Goal: Check status

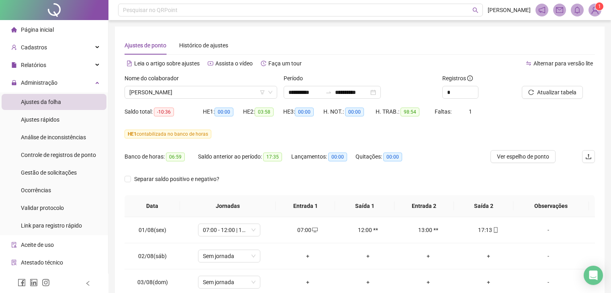
click at [221, 87] on span "[PERSON_NAME]" at bounding box center [200, 92] width 143 height 12
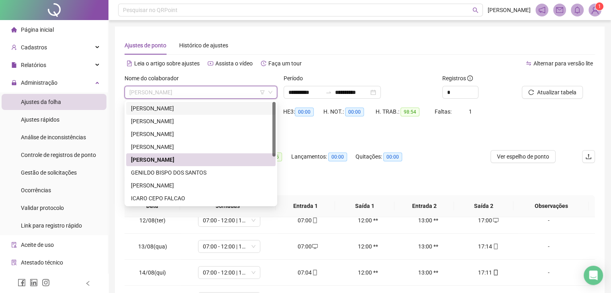
click at [184, 108] on div "[PERSON_NAME]" at bounding box center [201, 108] width 140 height 9
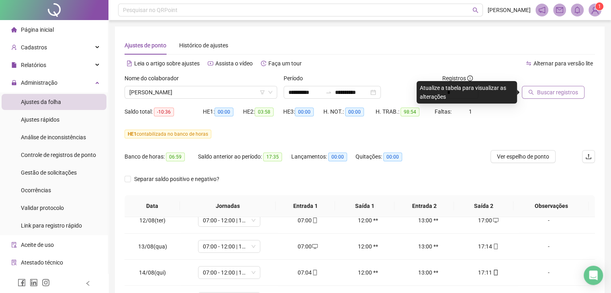
click at [560, 87] on button "Buscar registros" at bounding box center [552, 92] width 63 height 13
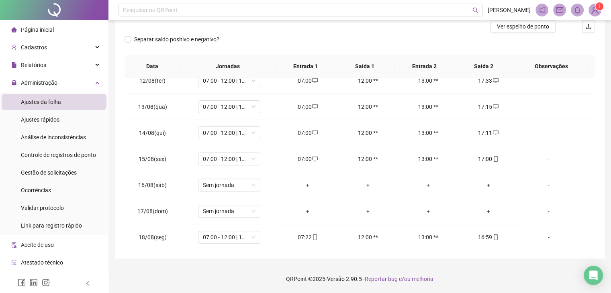
scroll to position [0, 0]
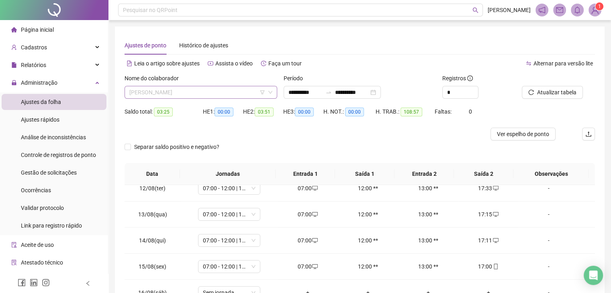
click at [217, 89] on span "[PERSON_NAME]" at bounding box center [200, 92] width 143 height 12
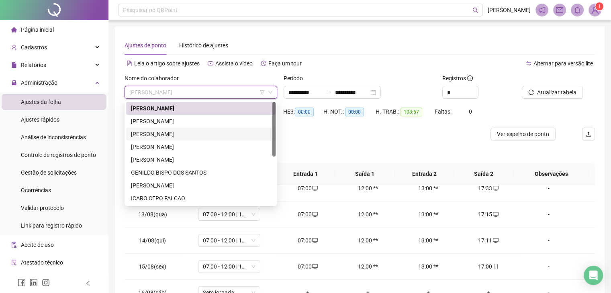
click at [177, 134] on div "[PERSON_NAME]" at bounding box center [201, 134] width 140 height 9
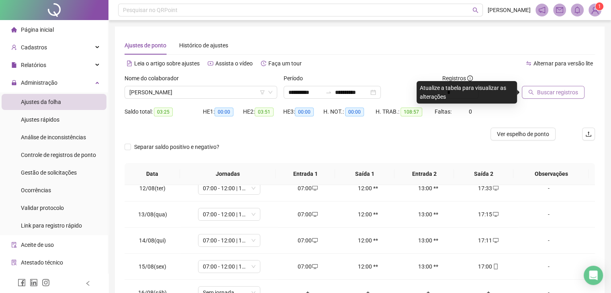
click at [557, 88] on span "Buscar registros" at bounding box center [557, 92] width 41 height 9
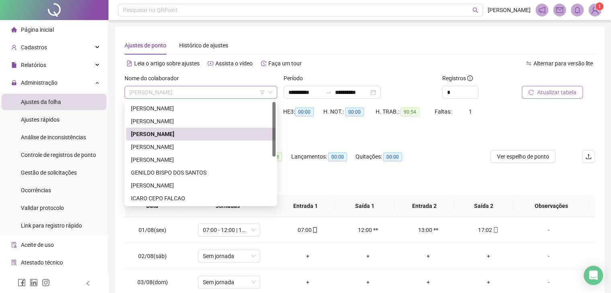
click at [214, 90] on span "[PERSON_NAME]" at bounding box center [200, 92] width 143 height 12
click at [183, 147] on div "[PERSON_NAME]" at bounding box center [201, 146] width 140 height 9
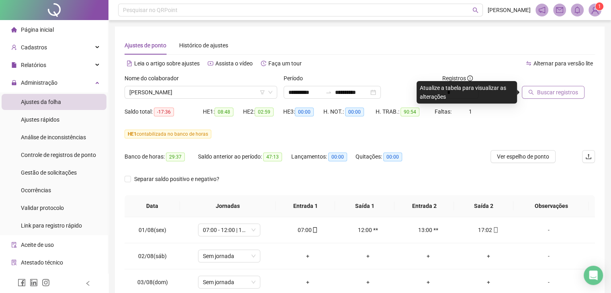
click at [553, 93] on span "Buscar registros" at bounding box center [557, 92] width 41 height 9
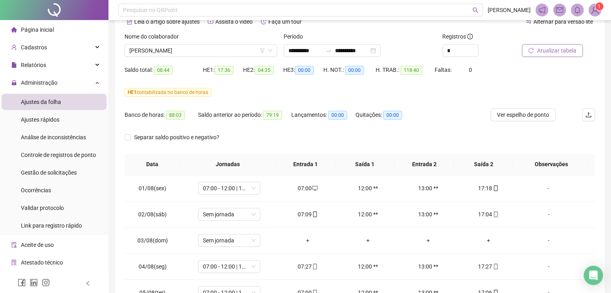
scroll to position [30, 0]
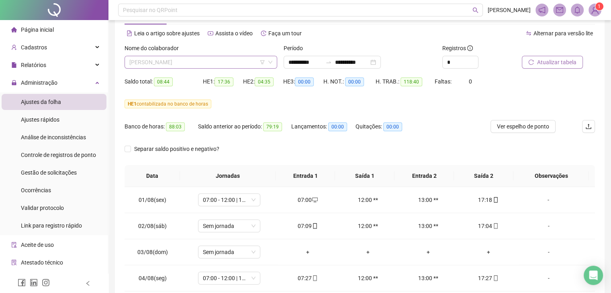
click at [179, 66] on span "[PERSON_NAME]" at bounding box center [200, 62] width 143 height 12
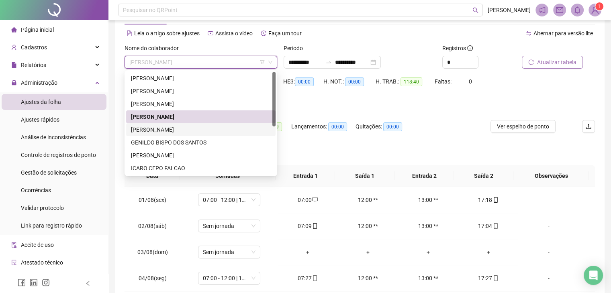
click at [185, 130] on div "[PERSON_NAME]" at bounding box center [201, 129] width 140 height 9
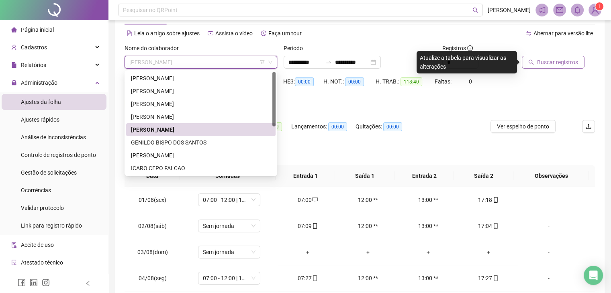
click at [203, 63] on span "[PERSON_NAME]" at bounding box center [200, 62] width 143 height 12
click at [176, 140] on div "GENILDO BISPO DOS SANTOS" at bounding box center [201, 142] width 140 height 9
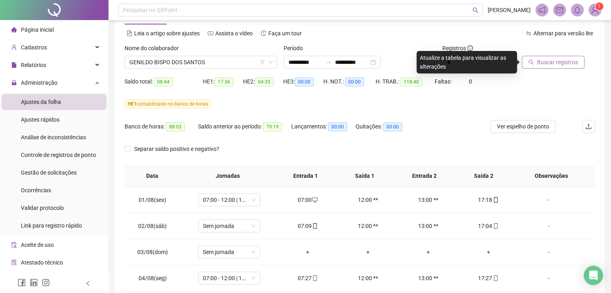
click at [563, 63] on span "Buscar registros" at bounding box center [557, 62] width 41 height 9
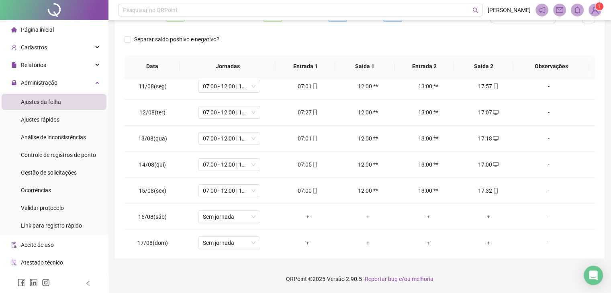
scroll to position [0, 0]
